Goal: Find specific page/section: Find specific page/section

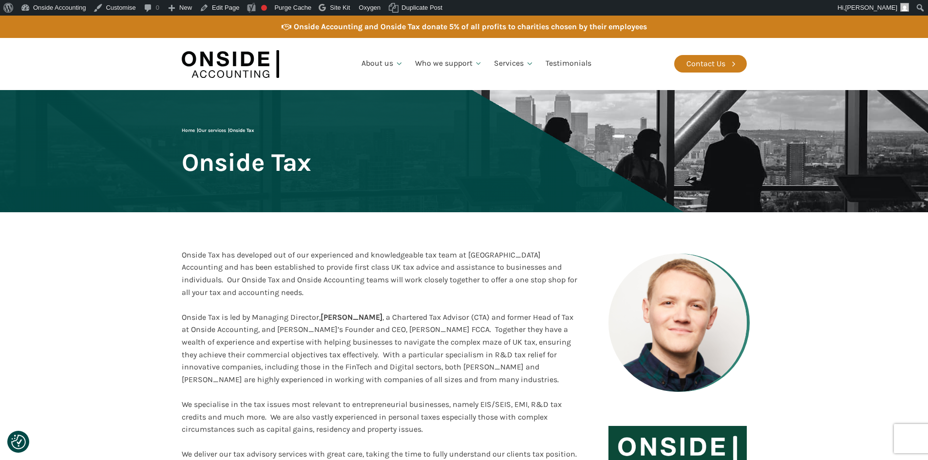
click at [215, 55] on img at bounding box center [230, 63] width 97 height 37
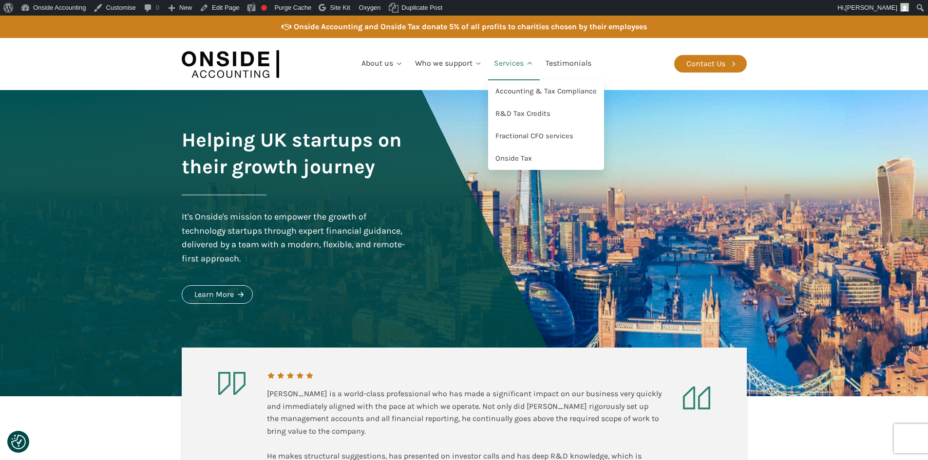
click at [502, 65] on link "Services" at bounding box center [514, 63] width 52 height 33
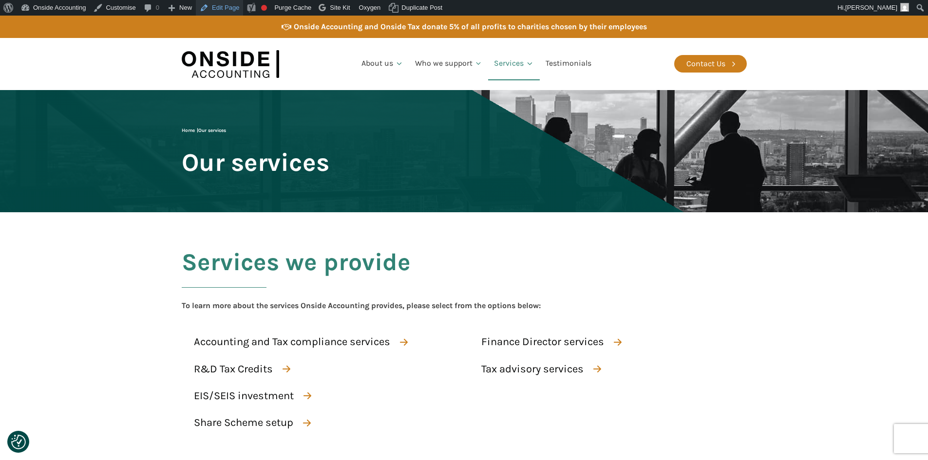
click at [214, 9] on link "Edit Page" at bounding box center [219, 8] width 47 height 16
